Goal: Book appointment/travel/reservation

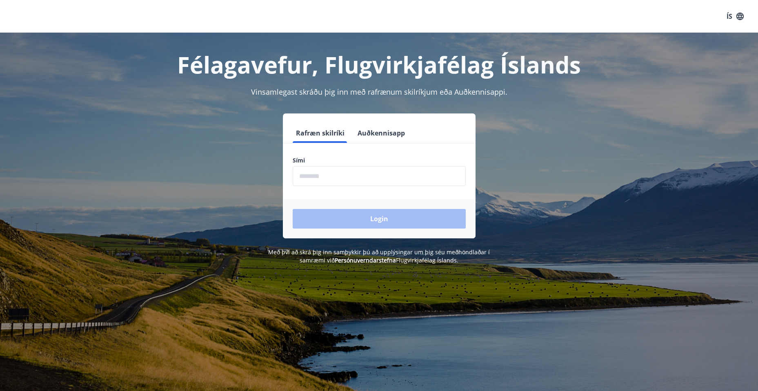
click at [338, 174] on input "phone" at bounding box center [379, 176] width 173 height 20
type input "********"
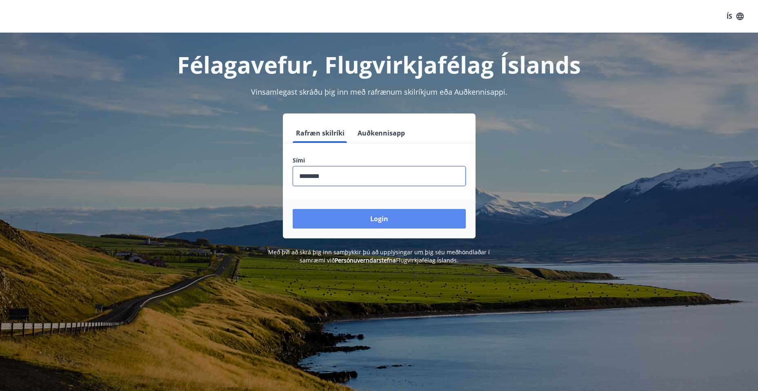
click at [377, 216] on button "Login" at bounding box center [379, 219] width 173 height 20
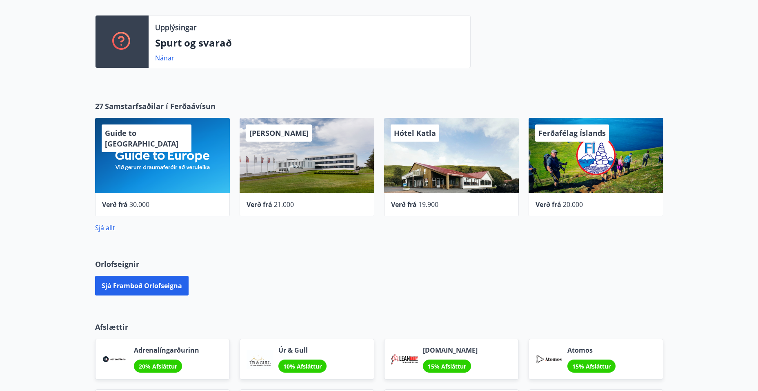
scroll to position [204, 0]
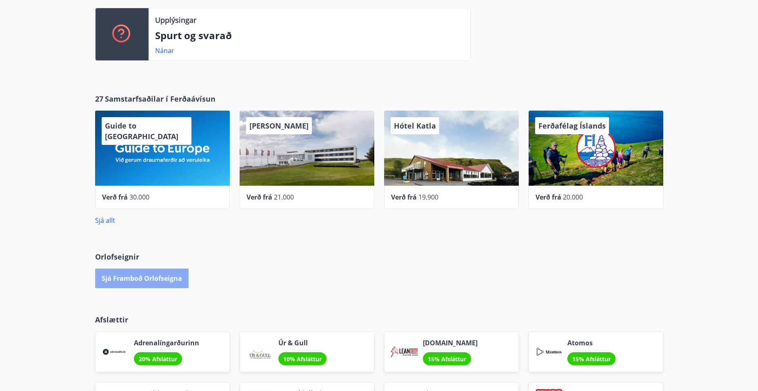
click at [134, 277] on button "Sjá framboð orlofseigna" at bounding box center [141, 278] width 93 height 20
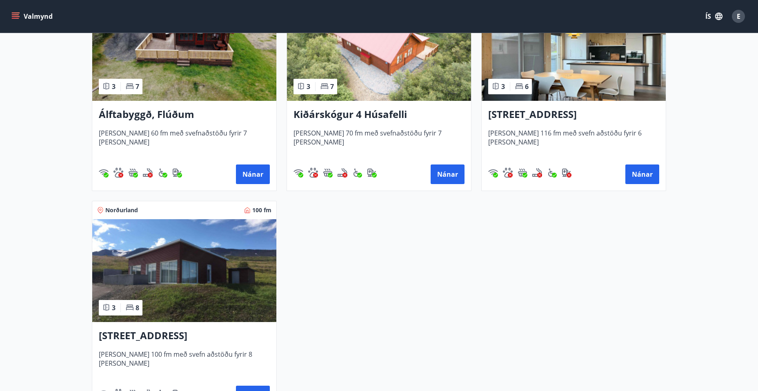
scroll to position [163, 0]
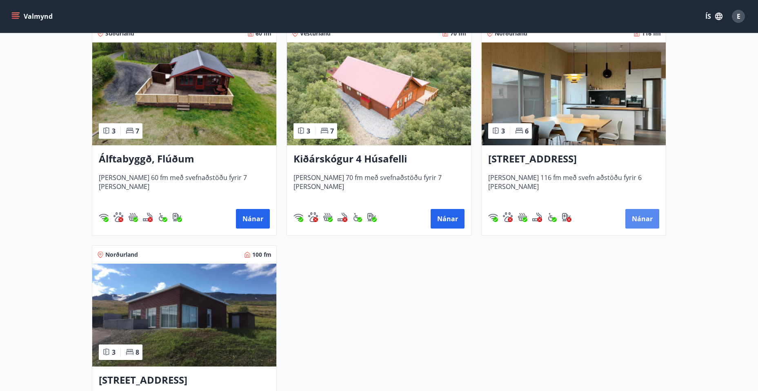
click at [641, 219] on button "Nánar" at bounding box center [642, 219] width 34 height 20
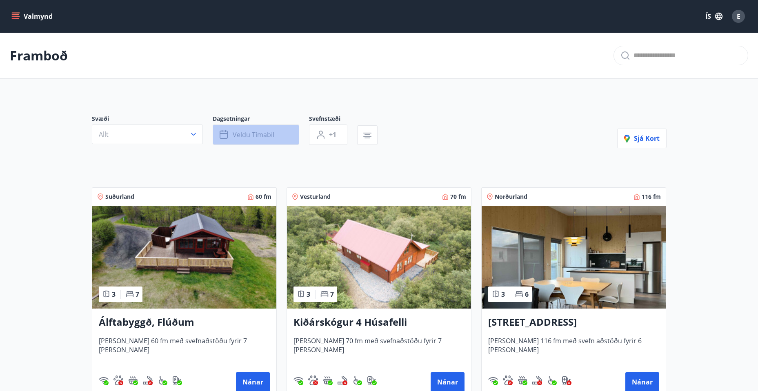
click at [223, 136] on icon "button" at bounding box center [224, 135] width 10 height 10
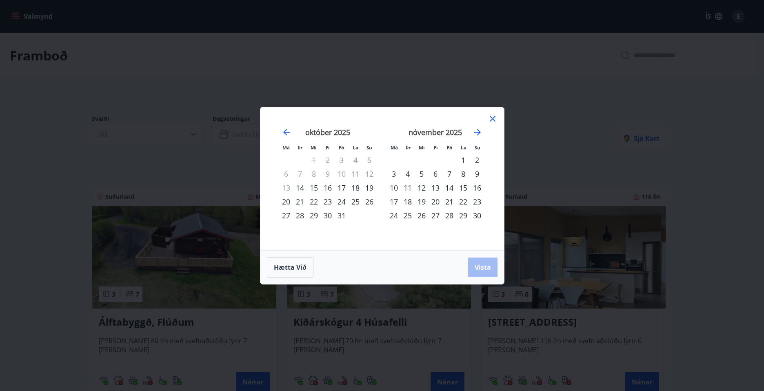
click at [339, 186] on div "17" at bounding box center [342, 188] width 14 height 14
click at [410, 175] on div "4" at bounding box center [408, 174] width 14 height 14
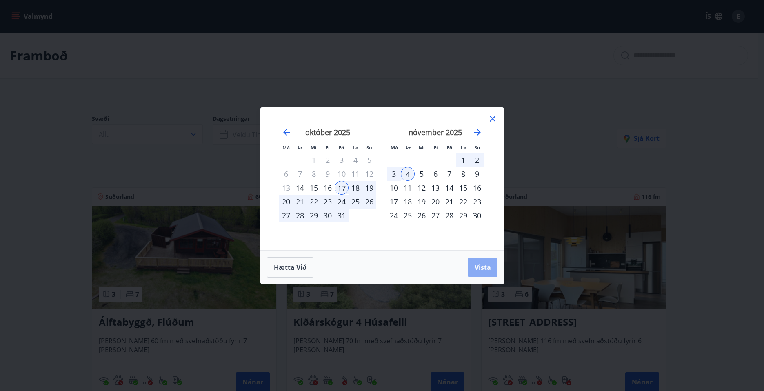
click at [482, 263] on span "Vista" at bounding box center [482, 267] width 16 height 9
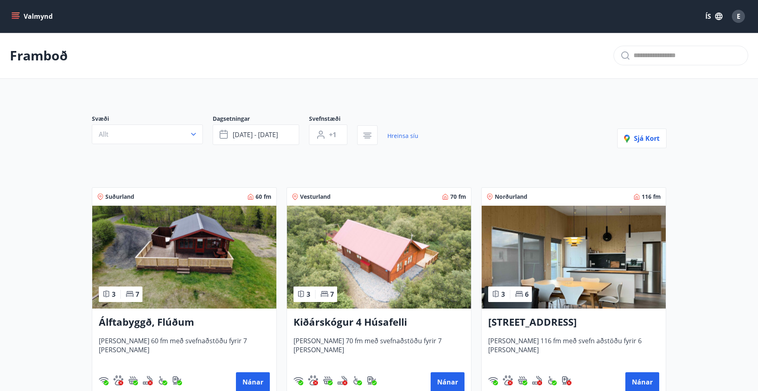
click at [568, 256] on img at bounding box center [573, 257] width 184 height 103
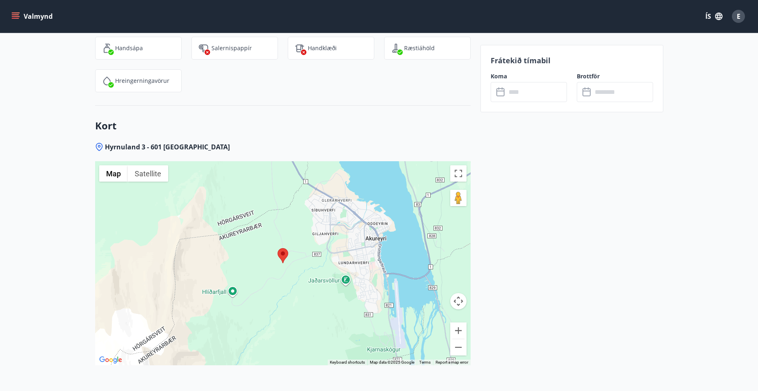
scroll to position [1102, 0]
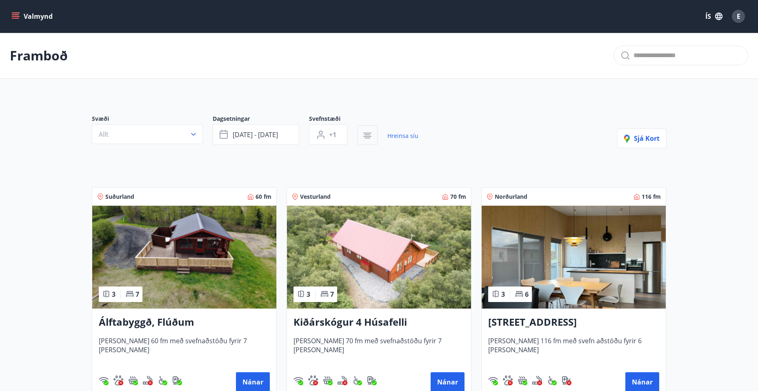
click at [371, 137] on icon "button" at bounding box center [367, 136] width 10 height 10
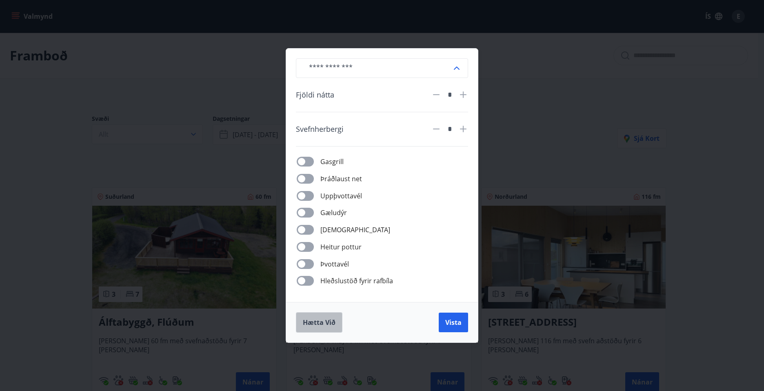
click at [330, 323] on span "Hætta við" at bounding box center [319, 322] width 33 height 9
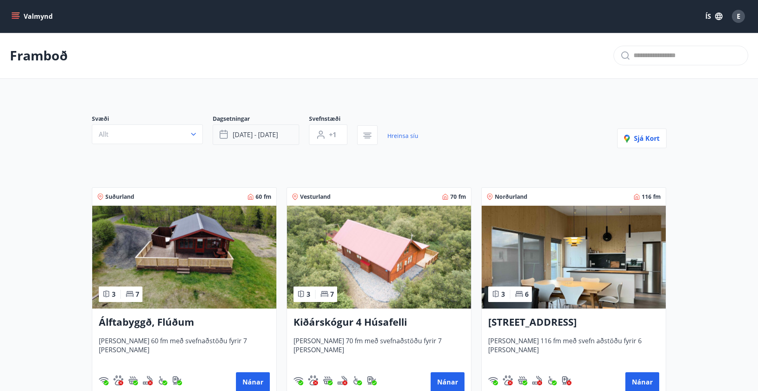
click at [268, 136] on span "[DATE] - [DATE]" at bounding box center [255, 134] width 45 height 9
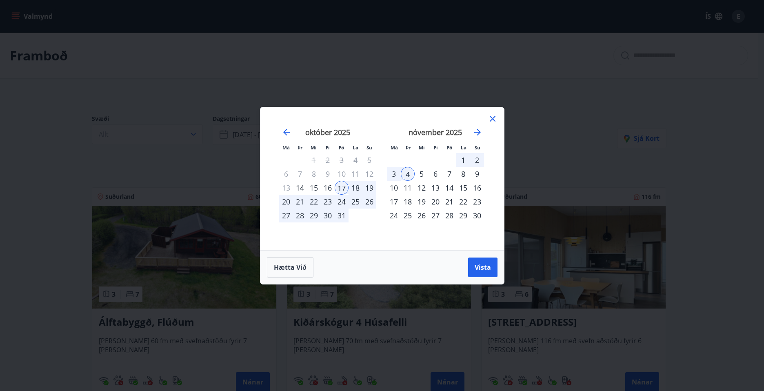
click at [346, 186] on div "17" at bounding box center [342, 188] width 14 height 14
click at [287, 199] on div "20" at bounding box center [286, 202] width 14 height 14
click at [479, 270] on span "Vista" at bounding box center [482, 267] width 16 height 9
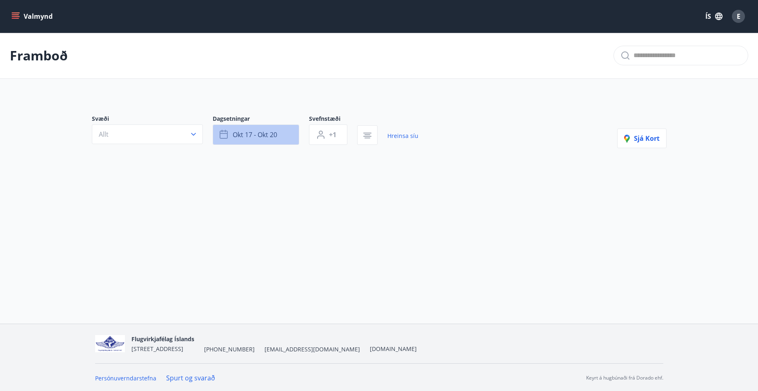
click at [275, 133] on span "okt 17 - okt 20" at bounding box center [255, 134] width 44 height 9
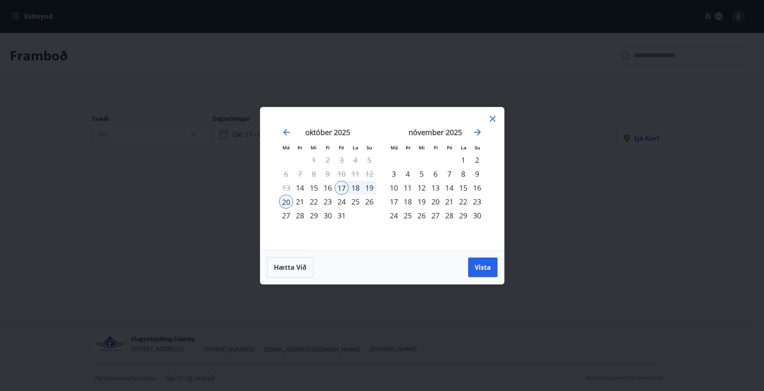
click at [342, 201] on div "24" at bounding box center [342, 202] width 14 height 14
click at [287, 214] on div "27" at bounding box center [286, 215] width 14 height 14
click at [478, 267] on span "Vista" at bounding box center [482, 267] width 16 height 9
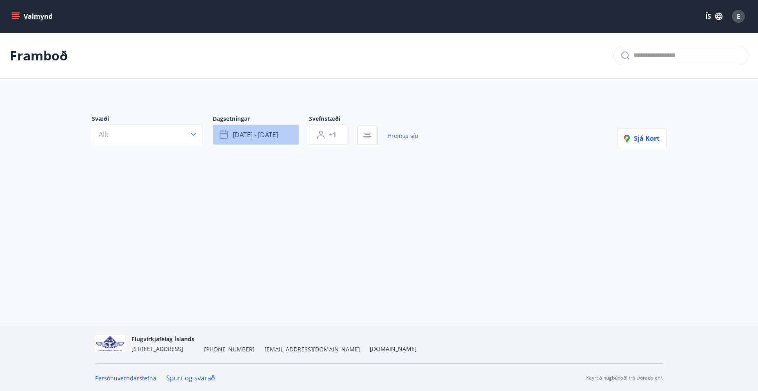
click at [283, 140] on button "[DATE] - [DATE]" at bounding box center [256, 134] width 86 height 20
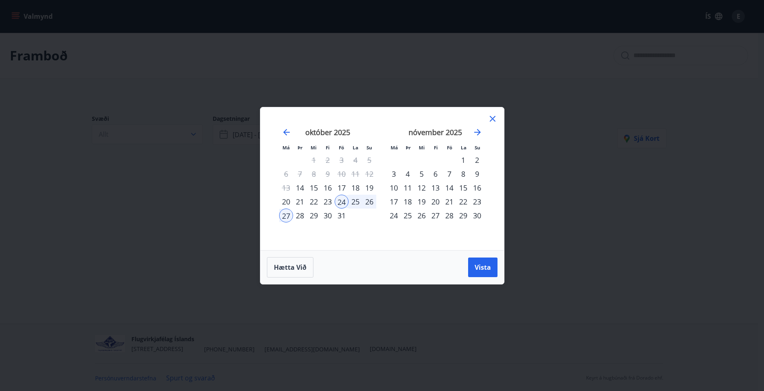
click at [341, 215] on div "31" at bounding box center [342, 215] width 14 height 14
click at [396, 175] on div "3" at bounding box center [394, 174] width 14 height 14
click at [478, 267] on span "Vista" at bounding box center [482, 267] width 16 height 9
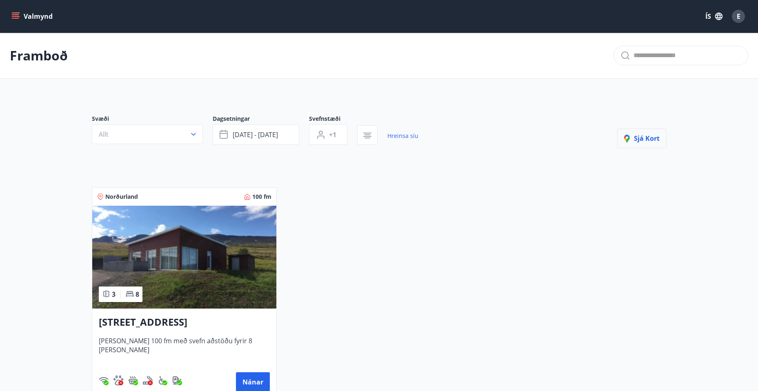
click at [646, 140] on span "Sjá kort" at bounding box center [641, 138] width 35 height 9
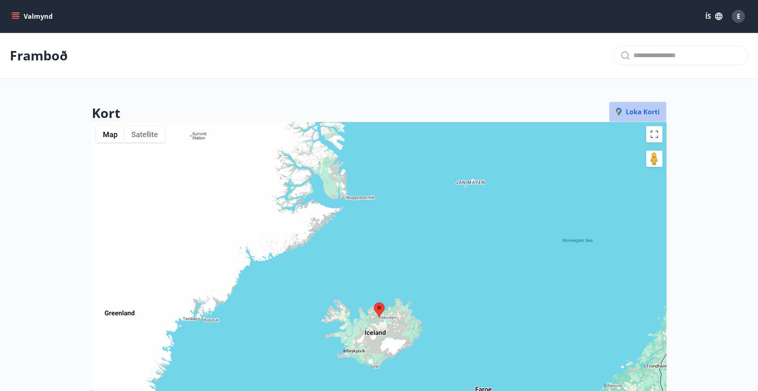
click at [654, 109] on span "Loka korti" at bounding box center [638, 111] width 44 height 9
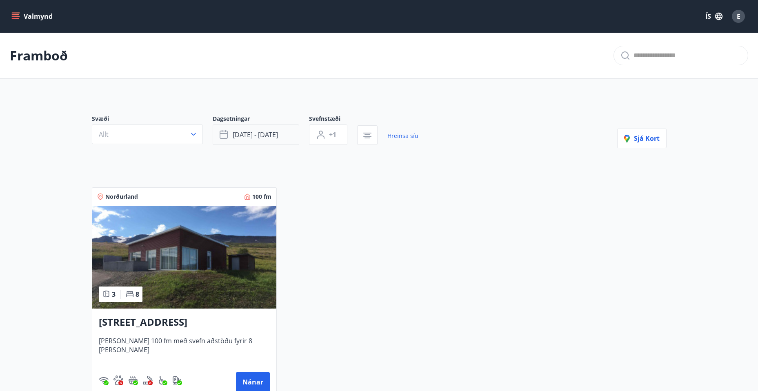
click at [279, 136] on button "[DATE] - [DATE]" at bounding box center [256, 134] width 86 height 20
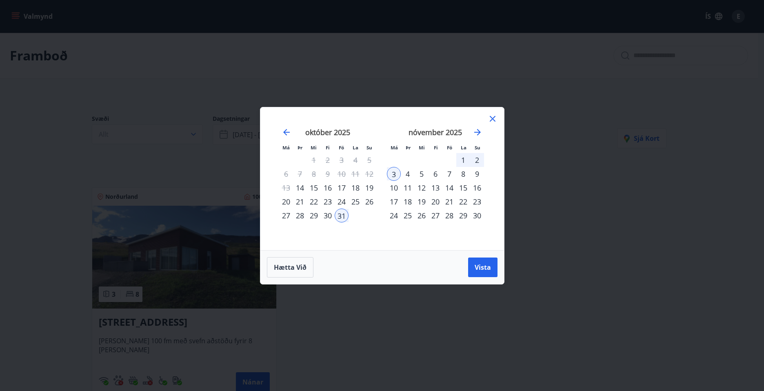
click at [449, 175] on div "7" at bounding box center [449, 174] width 14 height 14
click at [390, 188] on div "10" at bounding box center [394, 188] width 14 height 14
click at [481, 268] on span "Vista" at bounding box center [482, 267] width 16 height 9
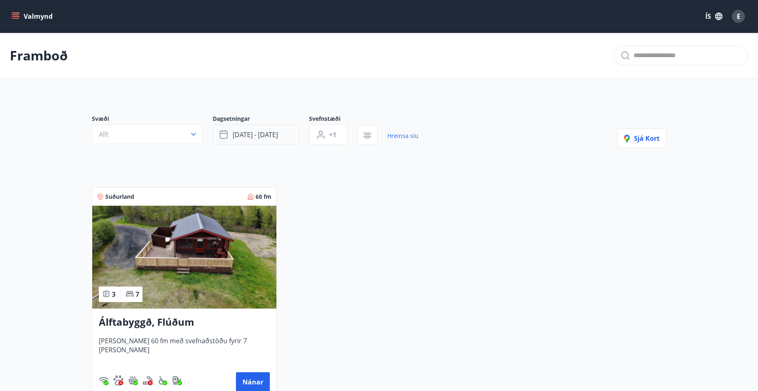
click at [286, 130] on button "[DATE] - [DATE]" at bounding box center [256, 134] width 86 height 20
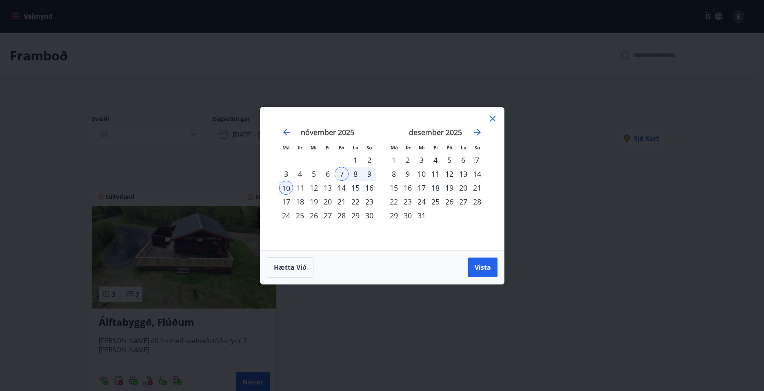
click at [341, 186] on div "14" at bounding box center [342, 188] width 14 height 14
click at [289, 200] on div "17" at bounding box center [286, 202] width 14 height 14
click at [475, 267] on span "Vista" at bounding box center [482, 267] width 16 height 9
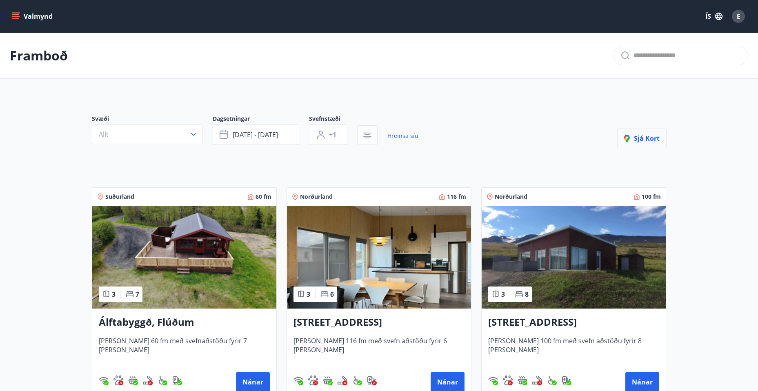
click at [651, 137] on span "Sjá kort" at bounding box center [641, 138] width 35 height 9
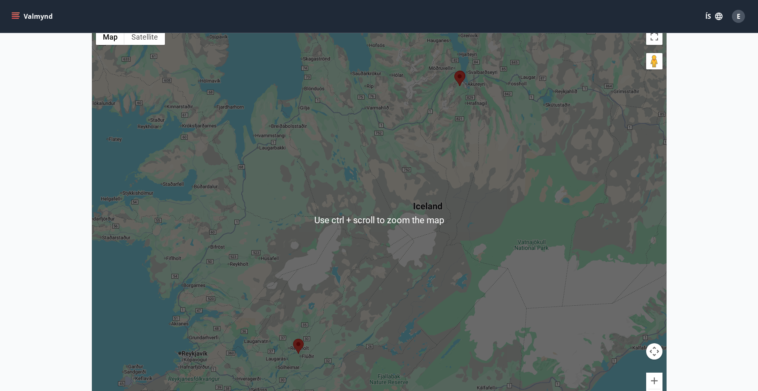
scroll to position [82, 0]
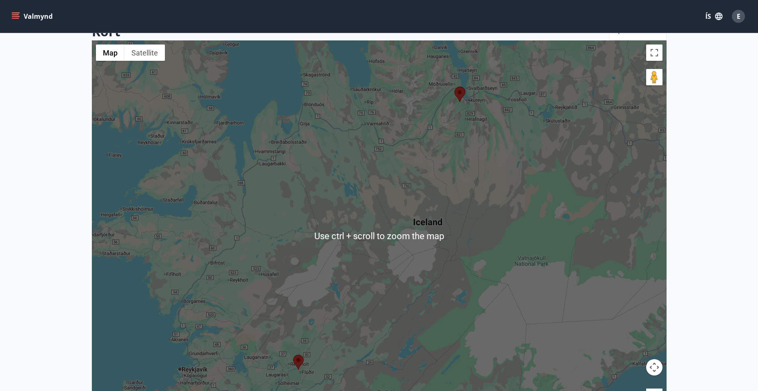
click at [403, 258] on div at bounding box center [379, 235] width 574 height 391
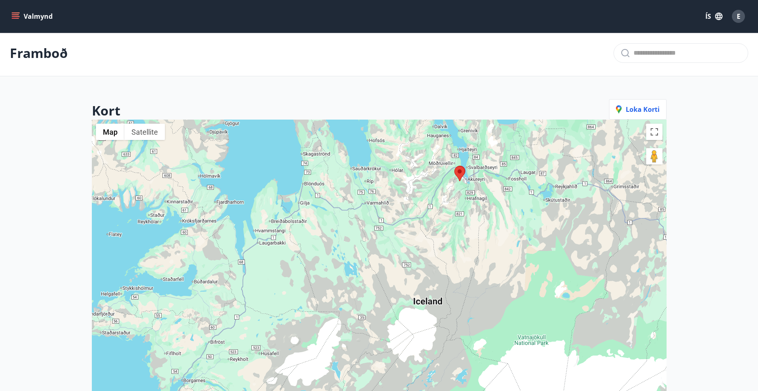
scroll to position [0, 0]
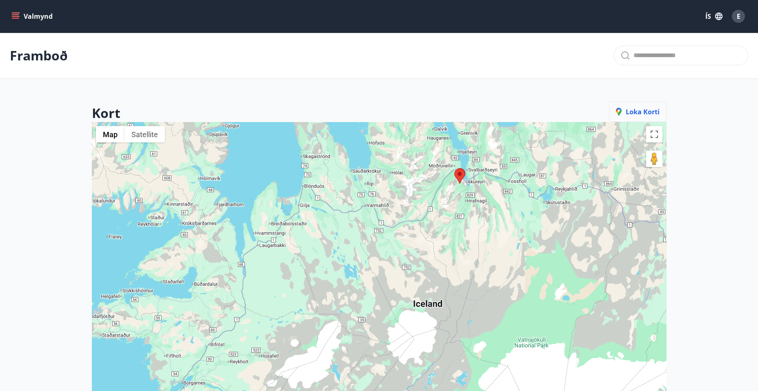
click at [655, 113] on span "Loka korti" at bounding box center [638, 111] width 44 height 9
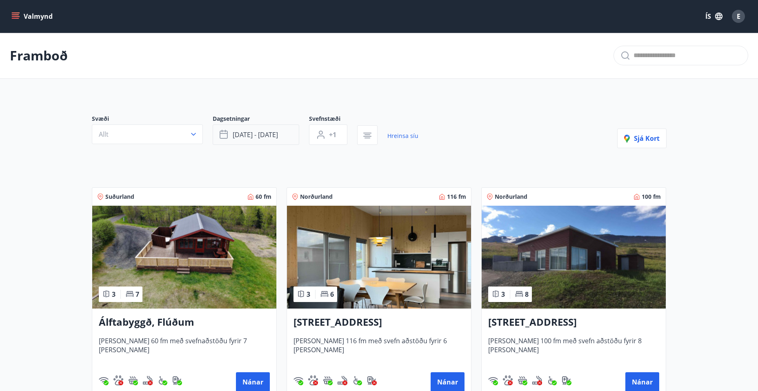
click at [270, 131] on span "[DATE] - [DATE]" at bounding box center [255, 134] width 45 height 9
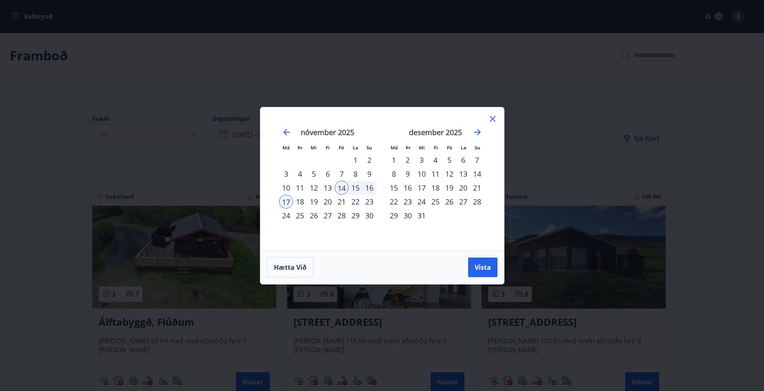
click at [340, 201] on div "21" at bounding box center [342, 202] width 14 height 14
click at [288, 215] on div "24" at bounding box center [286, 215] width 14 height 14
click at [476, 271] on span "Vista" at bounding box center [482, 267] width 16 height 9
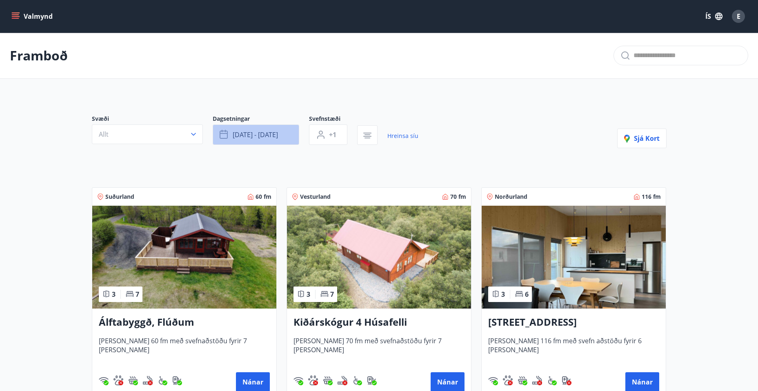
click at [255, 144] on button "[DATE] - [DATE]" at bounding box center [256, 134] width 86 height 20
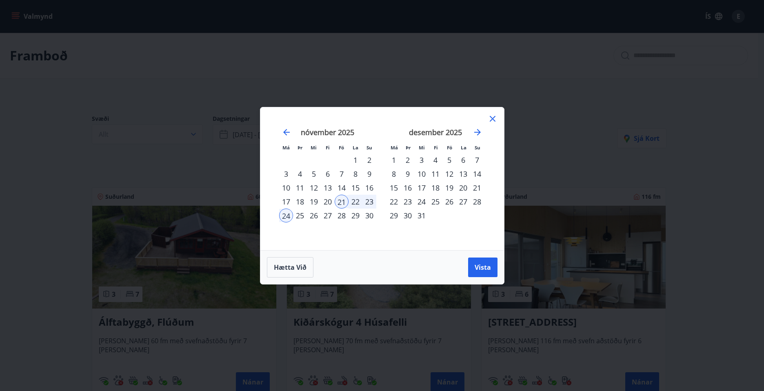
click at [344, 186] on div "14" at bounding box center [342, 188] width 14 height 14
click at [287, 199] on div "17" at bounding box center [286, 202] width 14 height 14
click at [483, 273] on button "Vista" at bounding box center [482, 267] width 29 height 20
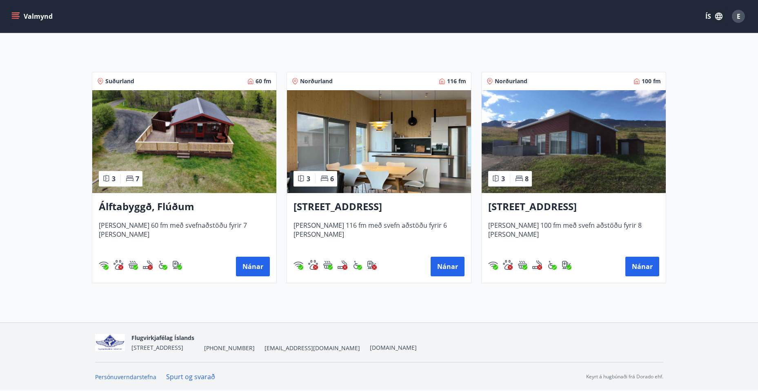
scroll to position [34, 0]
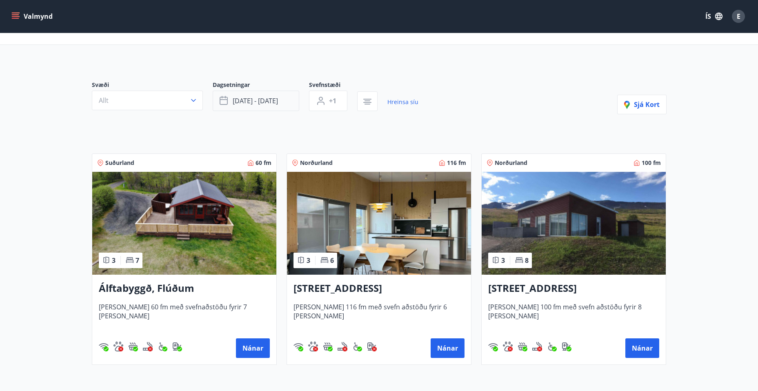
click at [261, 101] on span "[DATE] - [DATE]" at bounding box center [255, 100] width 45 height 9
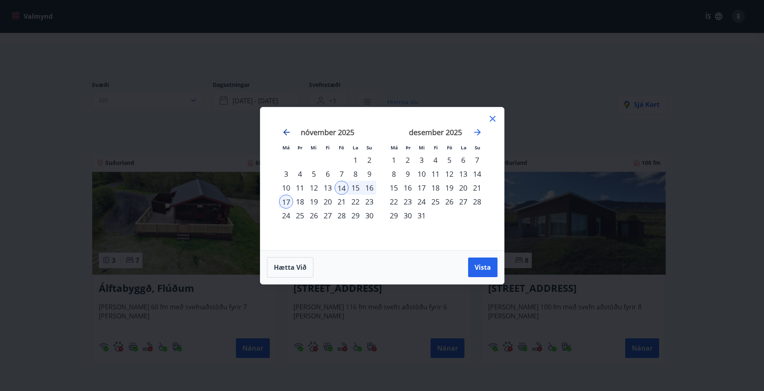
click at [286, 131] on icon "Move backward to switch to the previous month." at bounding box center [287, 132] width 10 height 10
click at [300, 187] on div "14" at bounding box center [300, 188] width 14 height 14
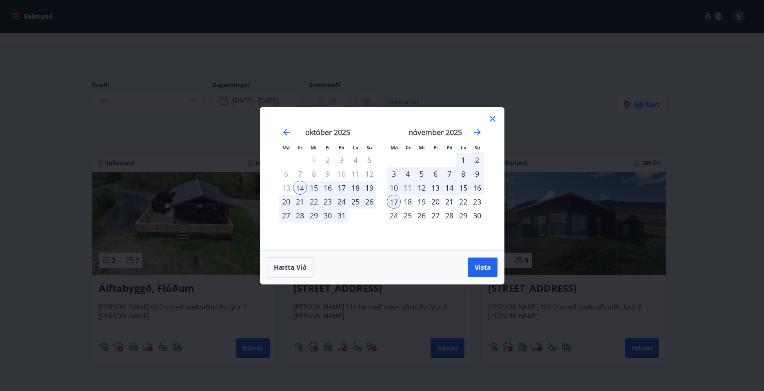
click at [342, 214] on div "31" at bounding box center [342, 215] width 14 height 14
click at [479, 265] on button "Vista" at bounding box center [482, 267] width 29 height 20
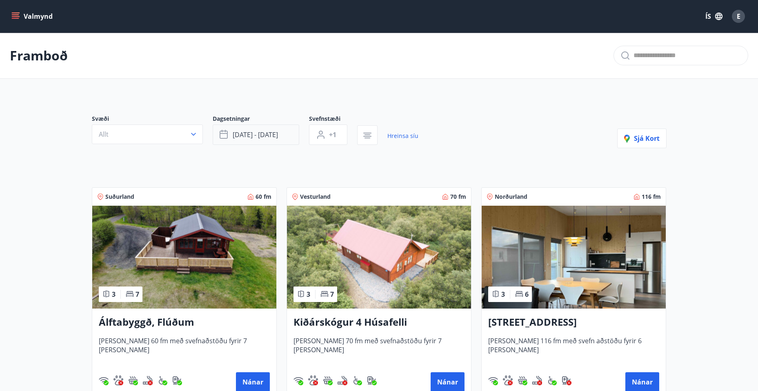
click at [272, 135] on span "[DATE] - [DATE]" at bounding box center [255, 134] width 45 height 9
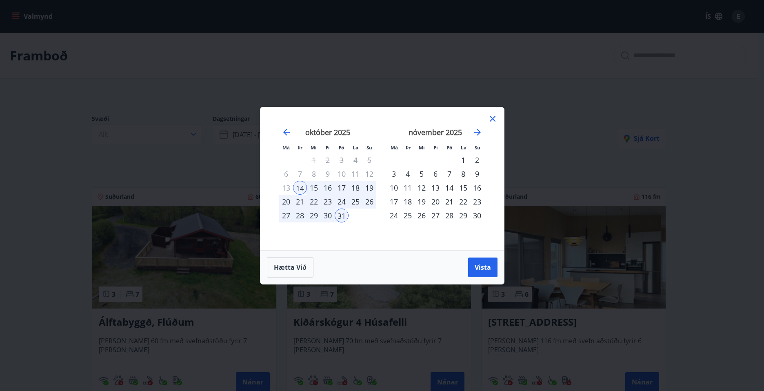
click at [342, 186] on div "17" at bounding box center [342, 188] width 14 height 14
click at [285, 202] on div "20" at bounding box center [286, 202] width 14 height 14
click at [479, 268] on span "Vista" at bounding box center [482, 267] width 16 height 9
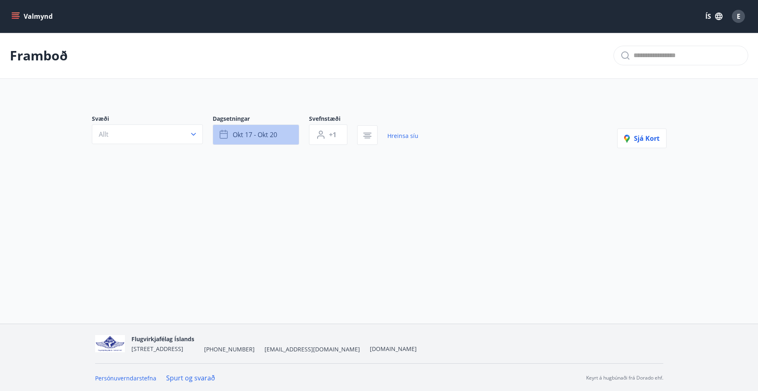
click at [285, 141] on button "okt 17 - okt 20" at bounding box center [256, 134] width 86 height 20
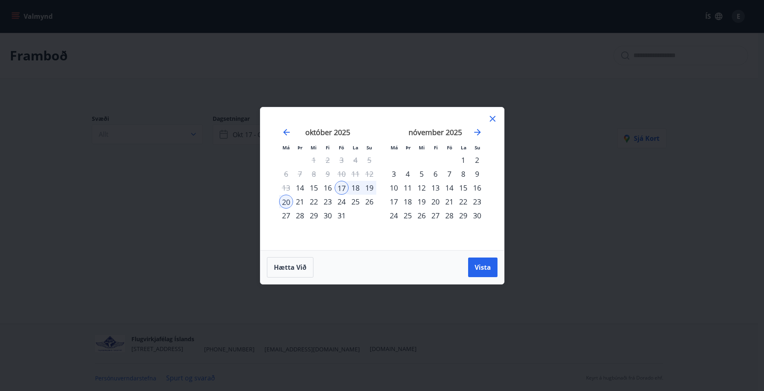
click at [344, 197] on div "24" at bounding box center [342, 202] width 14 height 14
click at [294, 213] on div "28" at bounding box center [300, 215] width 14 height 14
click at [288, 215] on div "27" at bounding box center [286, 215] width 14 height 14
click at [345, 202] on div "24" at bounding box center [342, 202] width 14 height 14
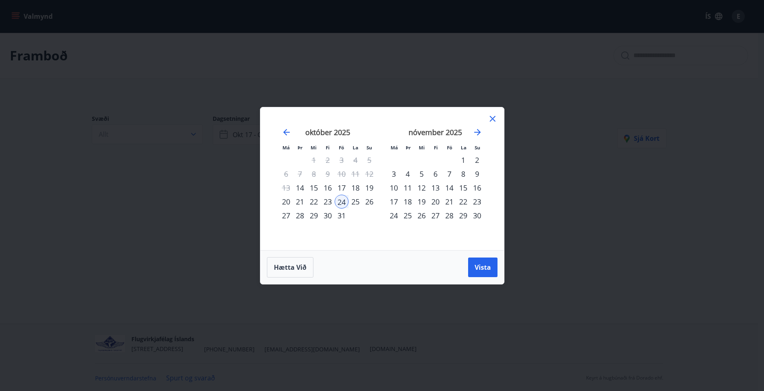
click at [288, 213] on div "27" at bounding box center [286, 215] width 14 height 14
click at [470, 258] on button "Vista" at bounding box center [482, 267] width 29 height 20
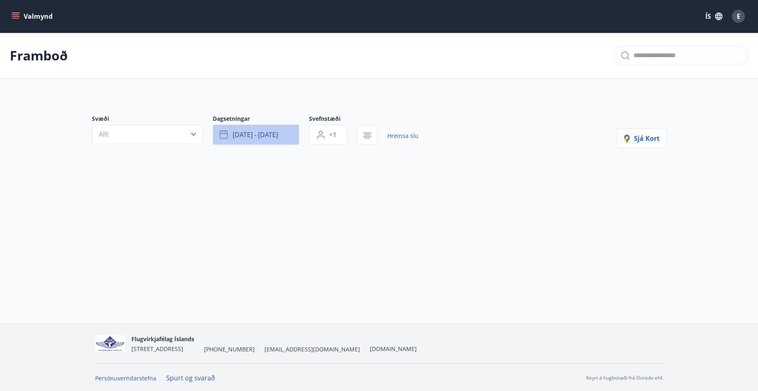
click at [266, 140] on button "[DATE] - [DATE]" at bounding box center [256, 134] width 86 height 20
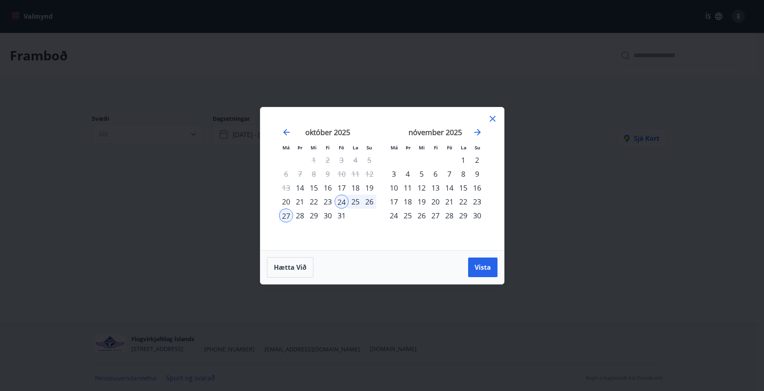
click at [339, 217] on div "31" at bounding box center [342, 215] width 14 height 14
click at [394, 173] on div "3" at bounding box center [394, 174] width 14 height 14
click at [471, 263] on button "Vista" at bounding box center [482, 267] width 29 height 20
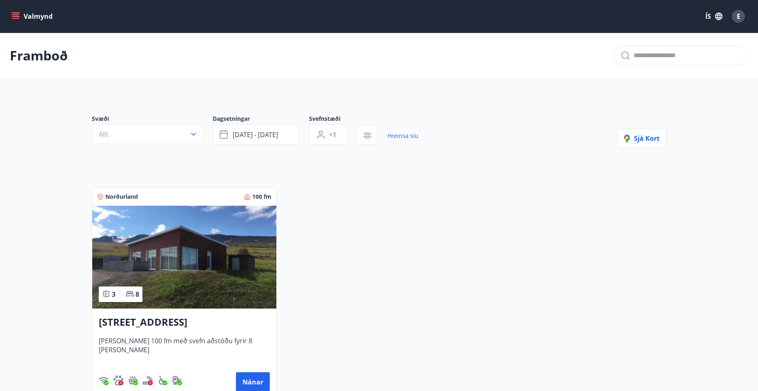
click at [30, 13] on button "Valmynd" at bounding box center [33, 16] width 46 height 15
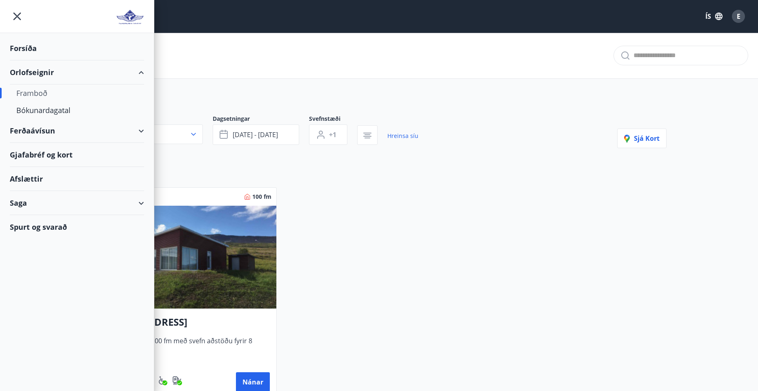
click at [29, 45] on div "Forsíða" at bounding box center [77, 48] width 134 height 24
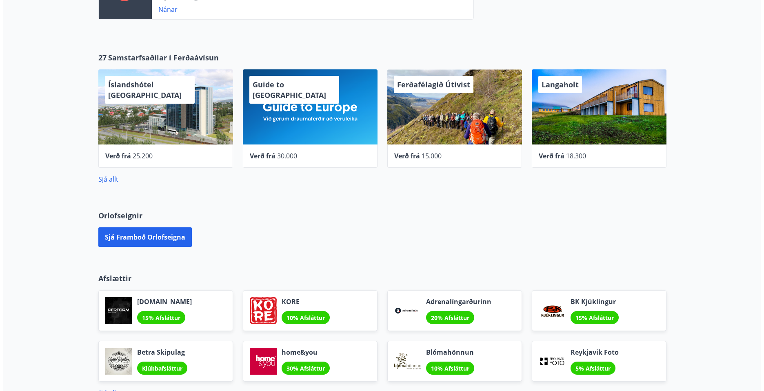
scroll to position [245, 0]
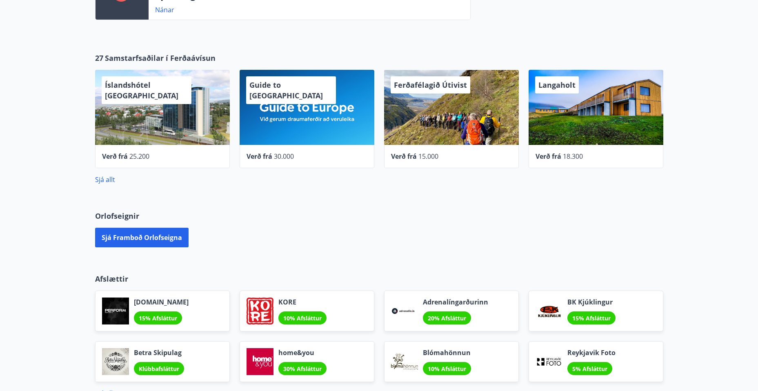
click at [576, 119] on div "Langaholt" at bounding box center [595, 107] width 135 height 75
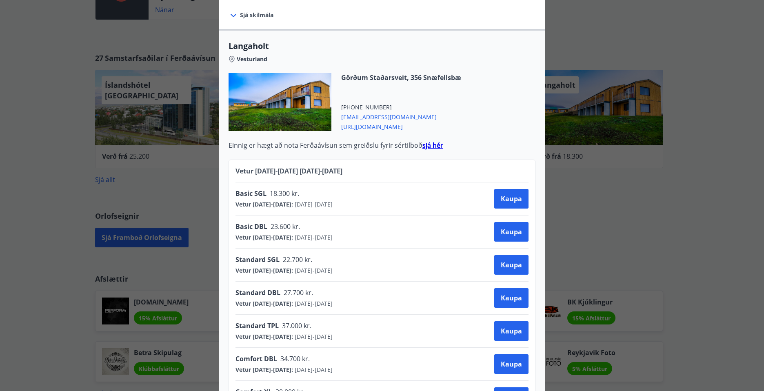
scroll to position [321, 0]
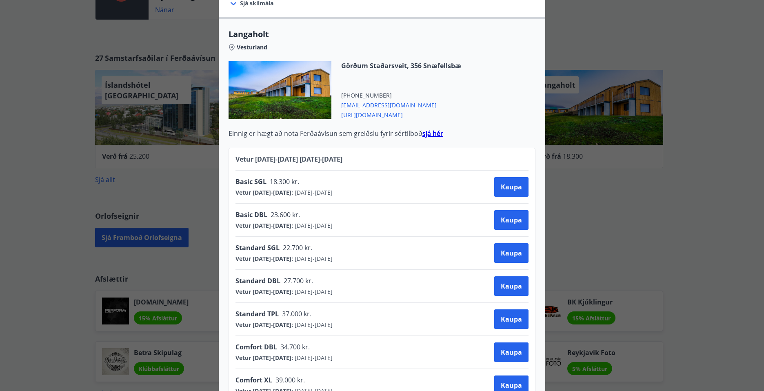
click at [247, 375] on span "Comfort XL" at bounding box center [253, 379] width 37 height 9
click at [374, 109] on span "[URL][DOMAIN_NAME]" at bounding box center [401, 114] width 120 height 10
